Goal: Information Seeking & Learning: Learn about a topic

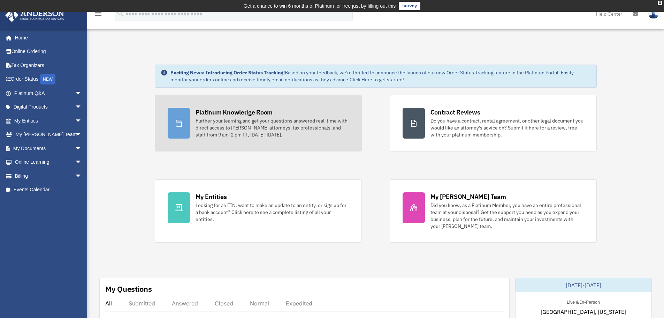
click at [225, 113] on div "Platinum Knowledge Room" at bounding box center [234, 112] width 77 height 9
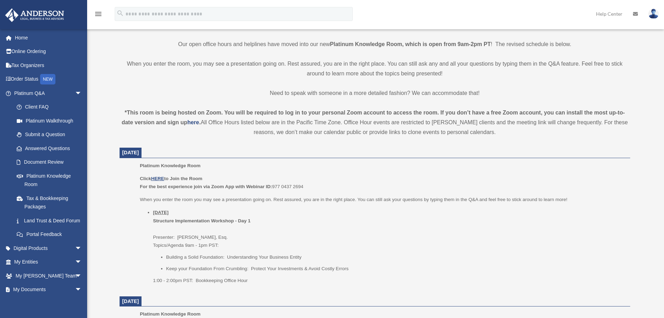
scroll to position [175, 0]
click at [155, 177] on u "HERE" at bounding box center [157, 177] width 13 height 5
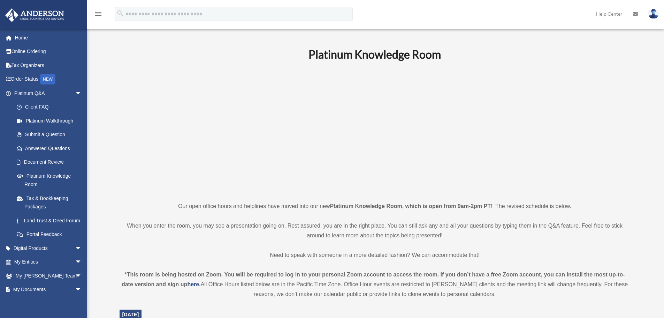
scroll to position [0, 0]
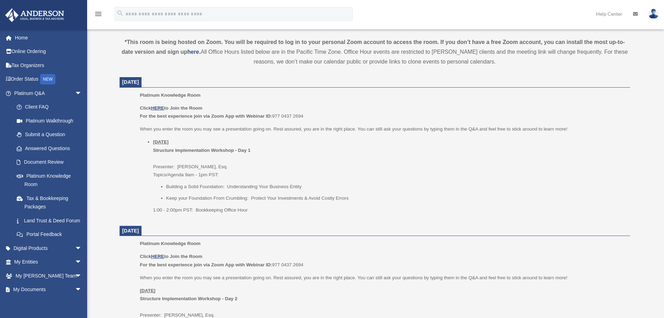
scroll to position [244, 0]
drag, startPoint x: 202, startPoint y: 166, endPoint x: 210, endPoint y: 166, distance: 8.0
click at [209, 166] on li "Thursday, September 25 Structure Implementation Workshop - Day 1 Presenter: Gwe…" at bounding box center [389, 176] width 472 height 76
drag, startPoint x: 190, startPoint y: 185, endPoint x: 230, endPoint y: 185, distance: 40.4
click at [220, 185] on li "Building a Solid Foundation: Understanding Your Business Entity" at bounding box center [395, 187] width 459 height 8
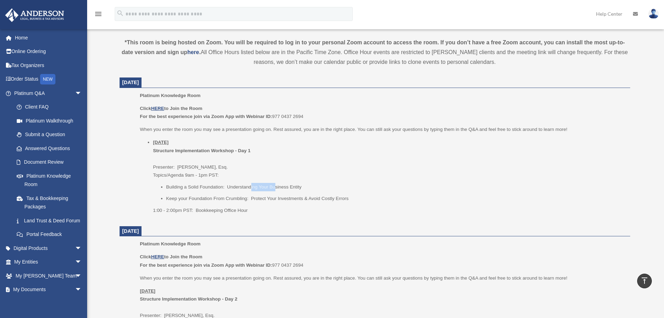
drag, startPoint x: 257, startPoint y: 185, endPoint x: 277, endPoint y: 185, distance: 20.2
click at [275, 185] on li "Building a Solid Foundation: Understanding Your Business Entity" at bounding box center [395, 187] width 459 height 8
drag, startPoint x: 214, startPoint y: 200, endPoint x: 259, endPoint y: 200, distance: 45.0
click at [259, 200] on li "Keep your Foundation From Crumbling: Protect Your Investments & Avoid Costly Er…" at bounding box center [395, 198] width 459 height 8
drag, startPoint x: 298, startPoint y: 200, endPoint x: 314, endPoint y: 201, distance: 16.7
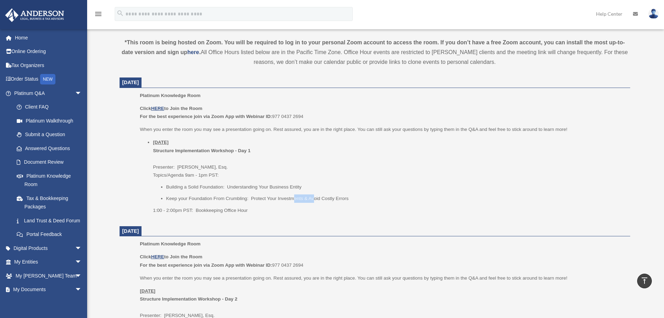
click at [314, 200] on li "Keep your Foundation From Crumbling: Protect Your Investments & Avoid Costly Er…" at bounding box center [395, 198] width 459 height 8
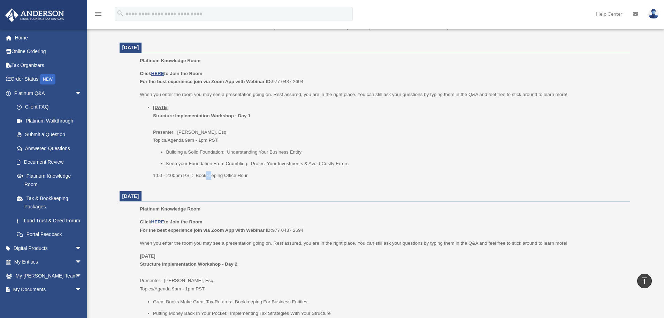
drag, startPoint x: 212, startPoint y: 175, endPoint x: 225, endPoint y: 176, distance: 13.4
click at [219, 176] on p "1:00 - 2:00pm PST: Bookkeeping Office Hour" at bounding box center [389, 175] width 472 height 8
click at [227, 176] on p "1:00 - 2:00pm PST: Bookkeeping Office Hour" at bounding box center [389, 175] width 472 height 8
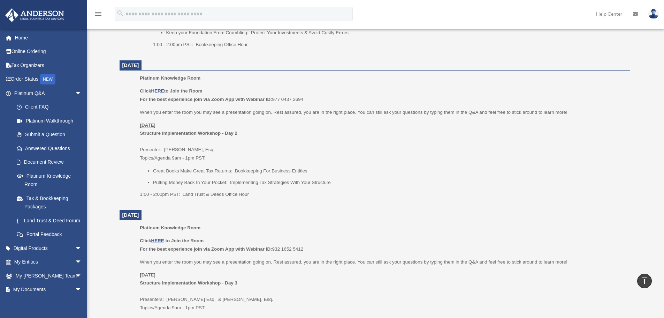
scroll to position [418, 0]
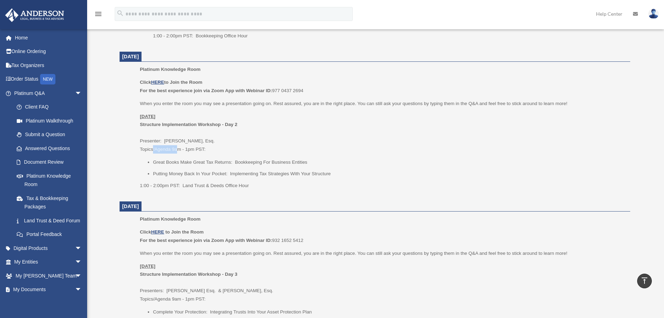
drag, startPoint x: 178, startPoint y: 150, endPoint x: 200, endPoint y: 150, distance: 22.0
click at [190, 150] on p "Friday, September 26 Structure Implementation Workshop - Day 2 Presenter: Josh …" at bounding box center [382, 132] width 485 height 41
drag, startPoint x: 209, startPoint y: 162, endPoint x: 222, endPoint y: 162, distance: 13.6
click at [221, 162] on li "Great Books Make Great Tax Returns: Bookkeeping For Business Entities" at bounding box center [389, 162] width 472 height 8
drag, startPoint x: 251, startPoint y: 164, endPoint x: 271, endPoint y: 164, distance: 19.9
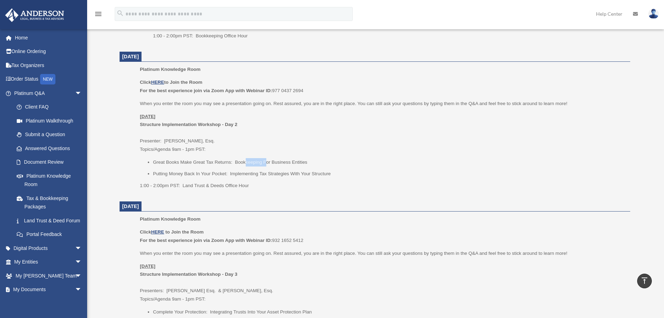
click at [271, 164] on li "Great Books Make Great Tax Returns: Bookkeeping For Business Entities" at bounding box center [389, 162] width 472 height 8
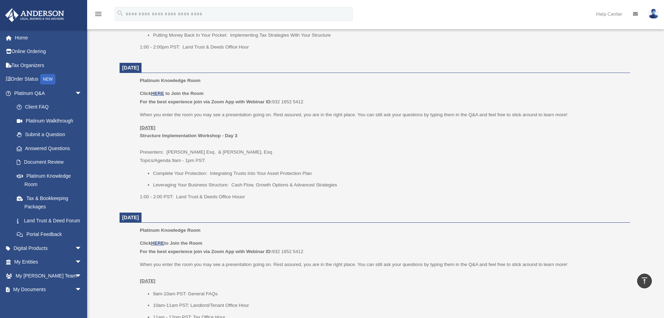
scroll to position [558, 0]
drag, startPoint x: 168, startPoint y: 151, endPoint x: 209, endPoint y: 151, distance: 40.4
click at [207, 151] on p "Monday, September 29 Structure Implementation Workshop - Day 3 Presenters: Sava…" at bounding box center [382, 142] width 485 height 41
drag, startPoint x: 216, startPoint y: 151, endPoint x: 226, endPoint y: 151, distance: 9.8
click at [225, 151] on p "Monday, September 29 Structure Implementation Workshop - Day 3 Presenters: Sava…" at bounding box center [382, 142] width 485 height 41
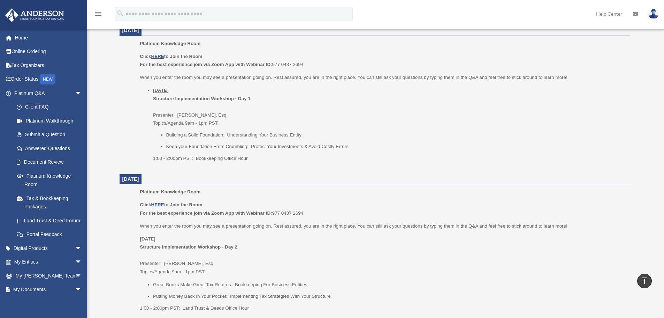
scroll to position [209, 0]
